Goal: Check status: Check status

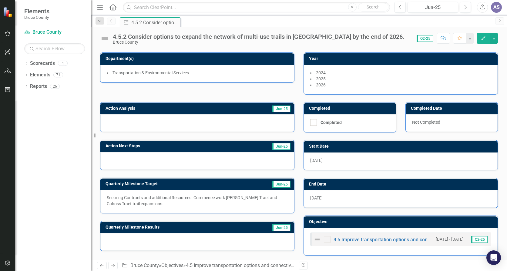
scroll to position [39, 0]
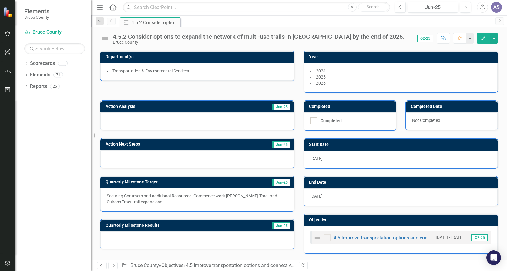
click at [484, 7] on icon "Alerts" at bounding box center [482, 7] width 6 height 6
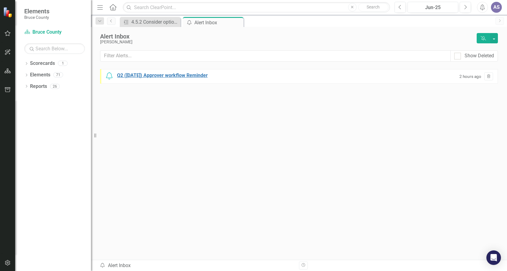
click at [193, 76] on div "Q2 ([DATE]) Approver workflow Reminder" at bounding box center [162, 75] width 91 height 7
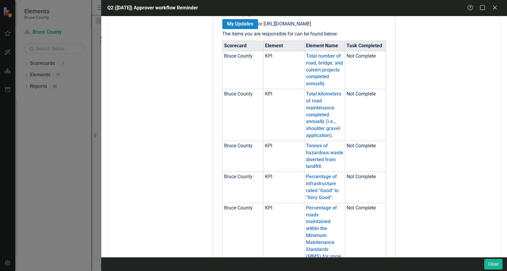
scroll to position [61, 0]
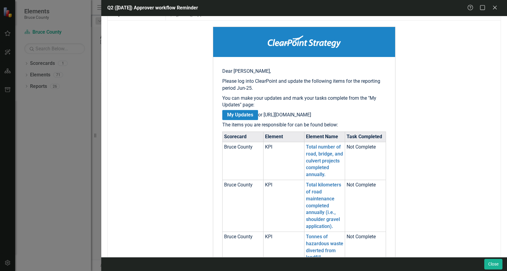
click at [240, 114] on link "My Updates" at bounding box center [240, 115] width 36 height 10
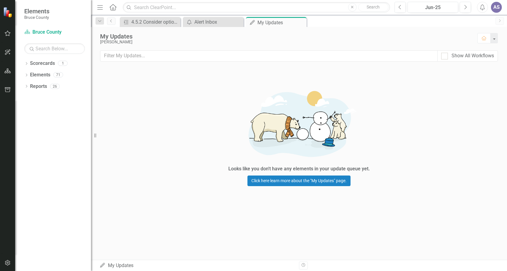
click at [402, 160] on div "Looks like you don't have any elements in your update queue yet. Click here lea…" at bounding box center [299, 135] width 416 height 135
click at [447, 124] on div "Looks like you don't have any elements in your update queue yet. Click here lea…" at bounding box center [299, 135] width 416 height 135
click at [171, 98] on div "Looks like you don't have any elements in your update queue yet. Click here lea…" at bounding box center [299, 135] width 416 height 135
click at [189, 146] on div "Looks like you don't have any elements in your update queue yet. Click here lea…" at bounding box center [299, 135] width 416 height 135
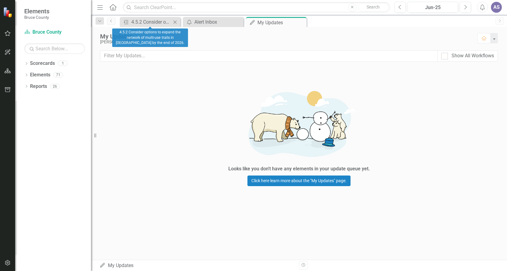
click at [174, 22] on icon "Close" at bounding box center [175, 22] width 6 height 5
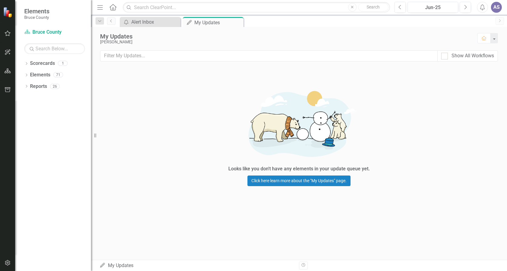
click at [205, 113] on div "Looks like you don't have any elements in your update queue yet. Click here lea…" at bounding box center [299, 135] width 416 height 135
click at [441, 126] on div "Looks like you don't have any elements in your update queue yet. Click here lea…" at bounding box center [299, 135] width 416 height 135
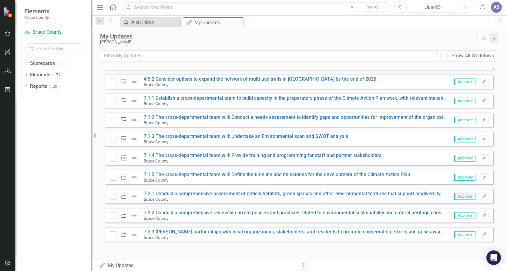
scroll to position [122, 0]
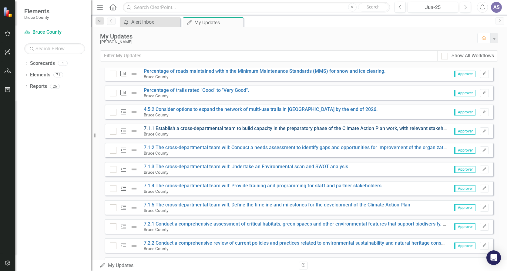
click at [180, 129] on link "7.1.1 Establish a cross-departmental team to build capacity in the preparatory …" at bounding box center [315, 129] width 342 height 6
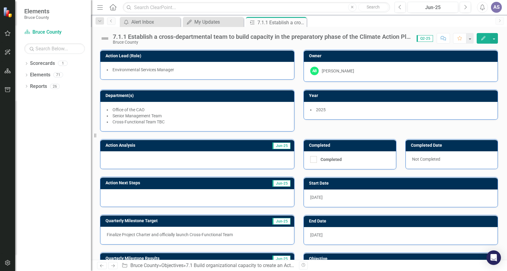
scroll to position [39, 0]
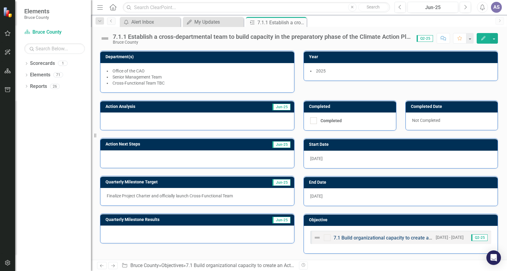
click at [382, 236] on link "7.1 Build organizational capacity to create an Action Plan for environmental su…" at bounding box center [446, 238] width 225 height 6
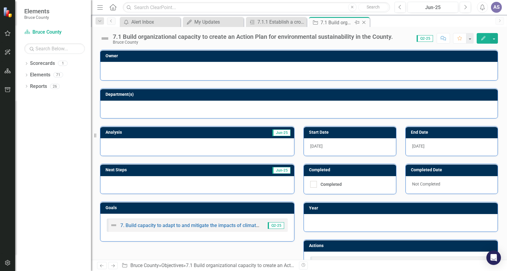
click at [364, 23] on icon "Close" at bounding box center [364, 22] width 6 height 5
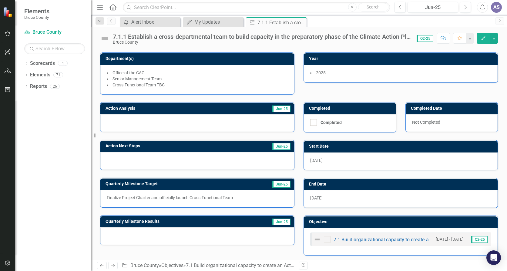
scroll to position [39, 0]
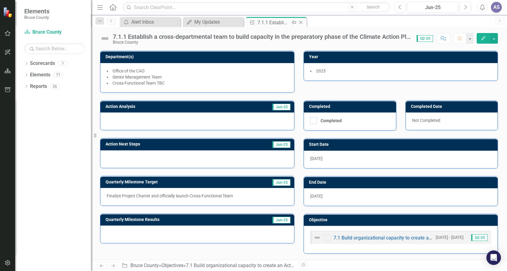
click at [302, 22] on icon "Close" at bounding box center [301, 22] width 6 height 5
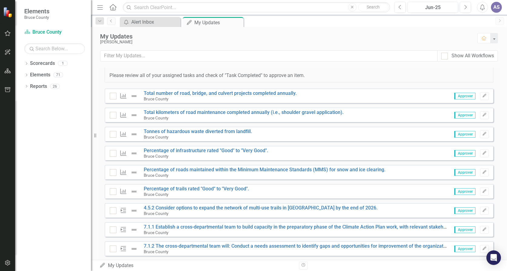
scroll to position [30, 0]
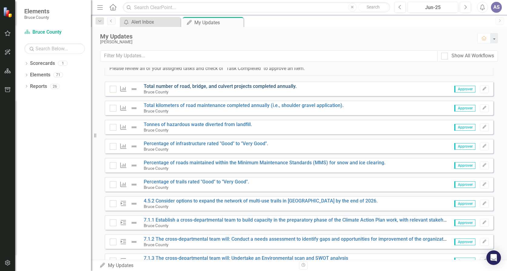
click at [195, 86] on link "Total number of road, bridge, and culvert projects completed annually." at bounding box center [220, 86] width 153 height 6
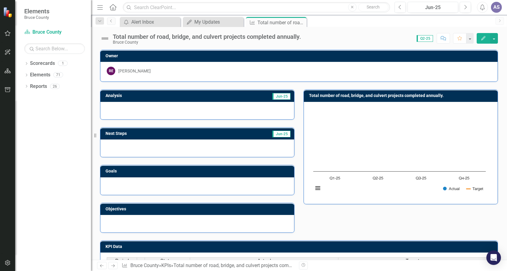
click at [335, 28] on div "Total number of road, bridge, and culvert projects completed annually. Bruce Co…" at bounding box center [299, 36] width 416 height 18
click at [302, 23] on icon at bounding box center [300, 22] width 3 height 3
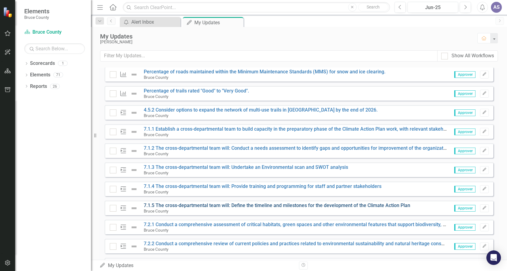
scroll to position [152, 0]
